Goal: Find specific page/section: Find specific page/section

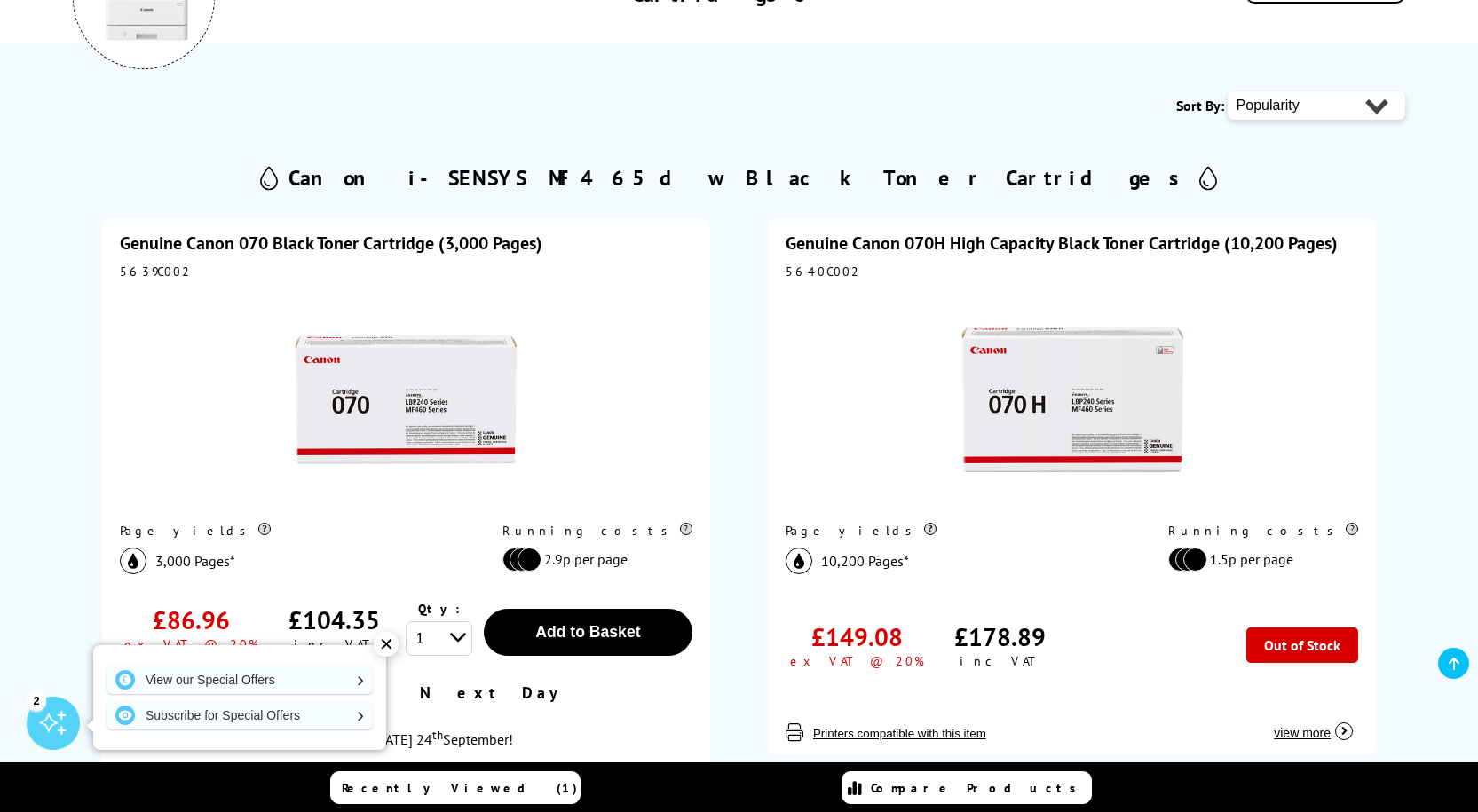
scroll to position [355, 0]
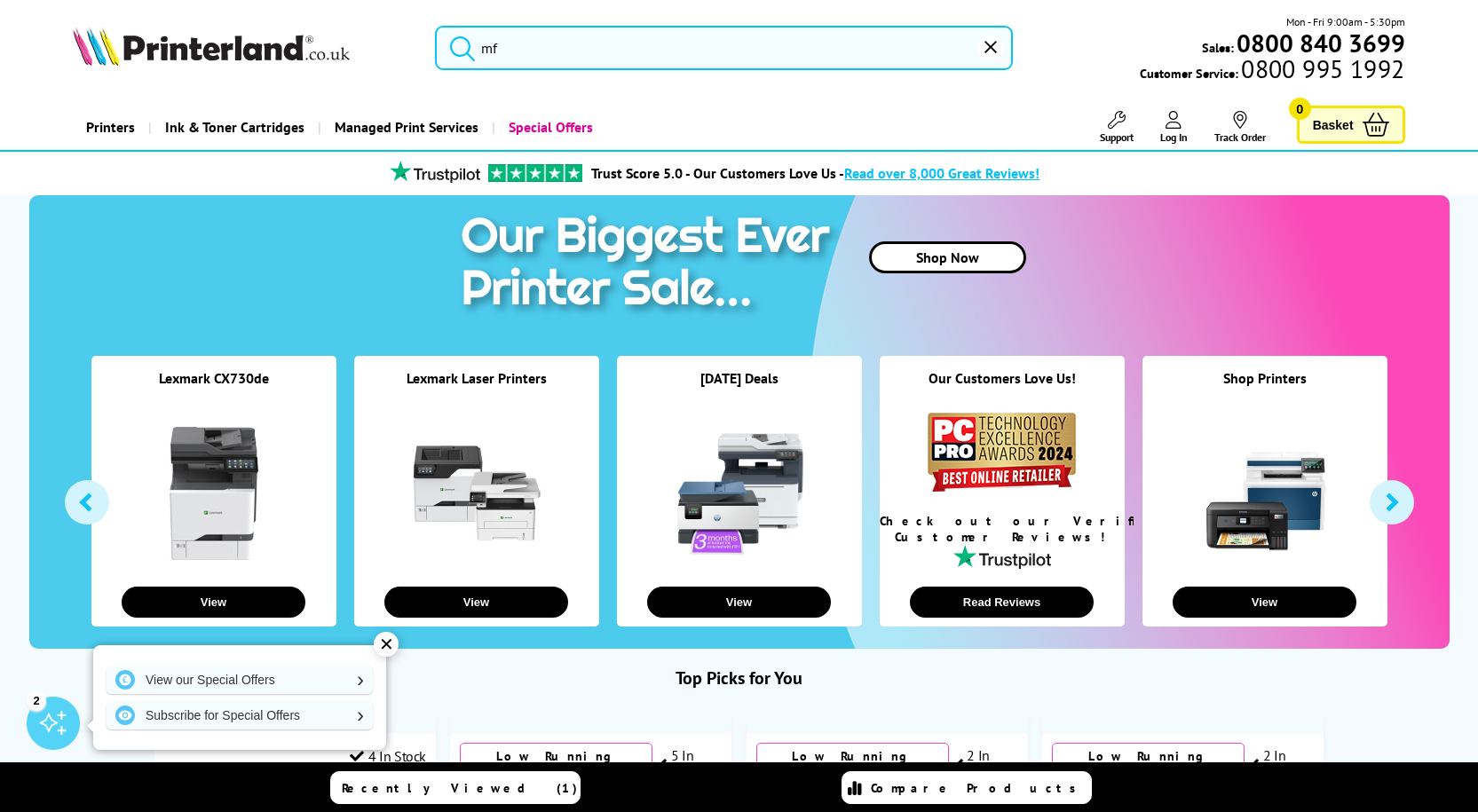
type input "m"
